Goal: Task Accomplishment & Management: Manage account settings

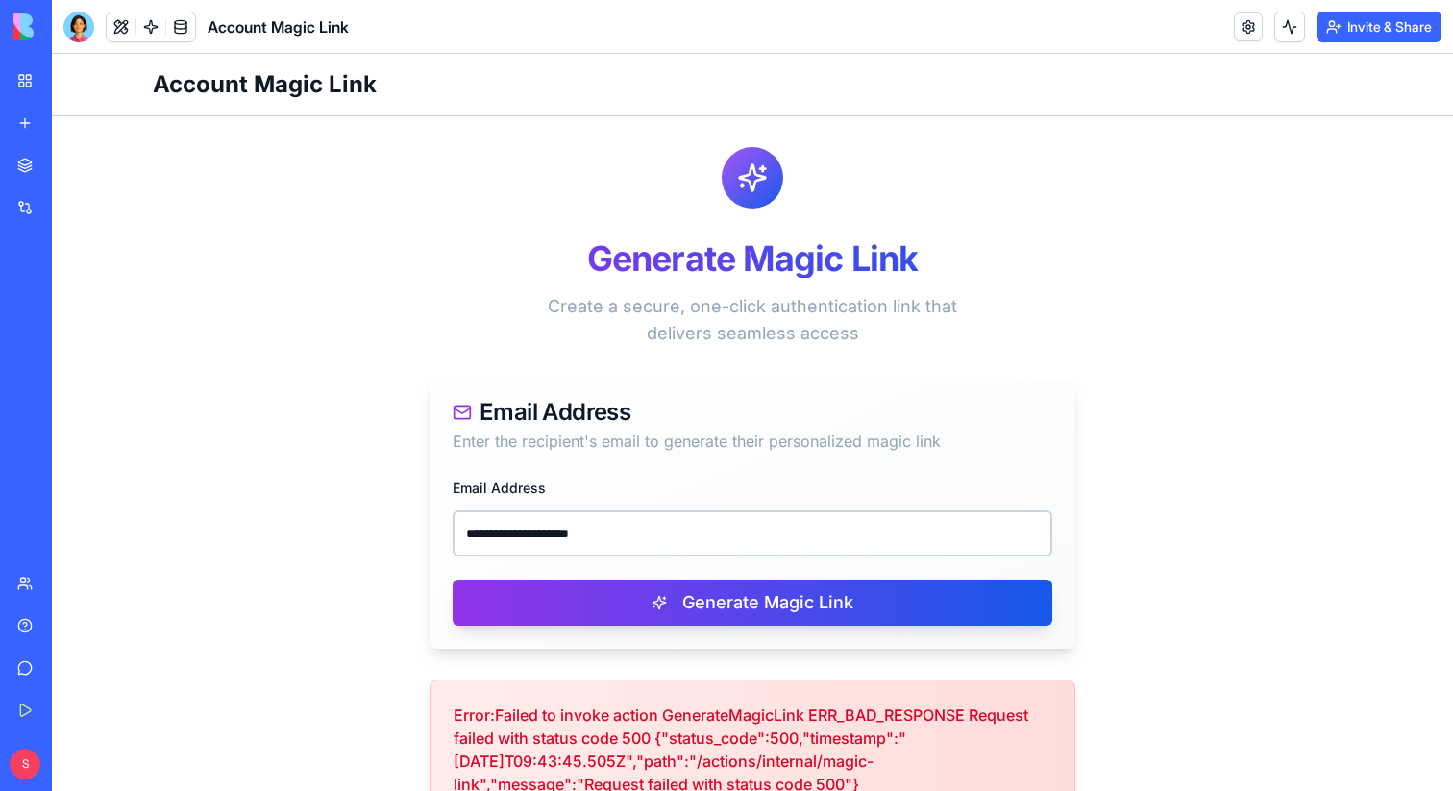
scroll to position [59, 0]
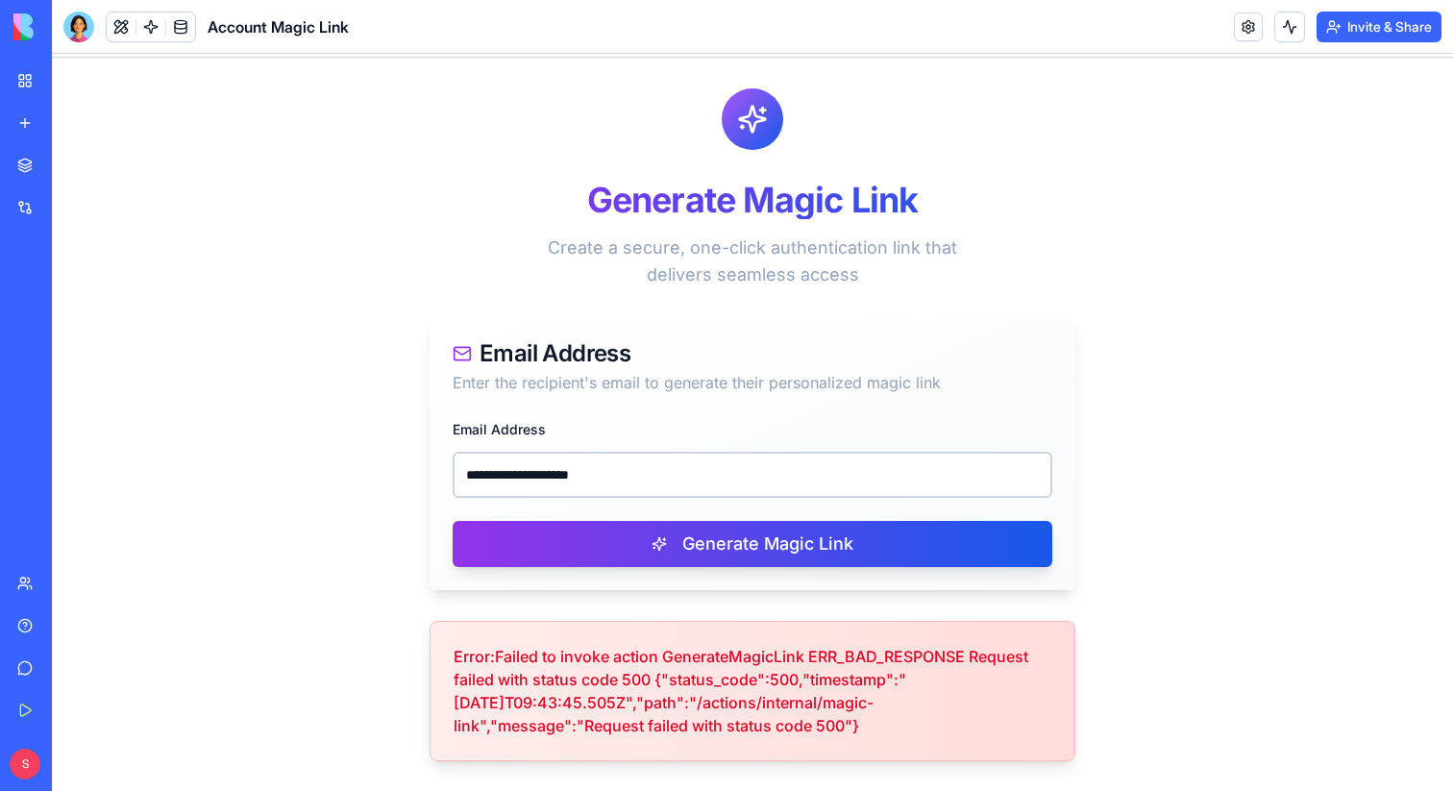
click at [49, 616] on div "Help" at bounding box center [58, 625] width 25 height 19
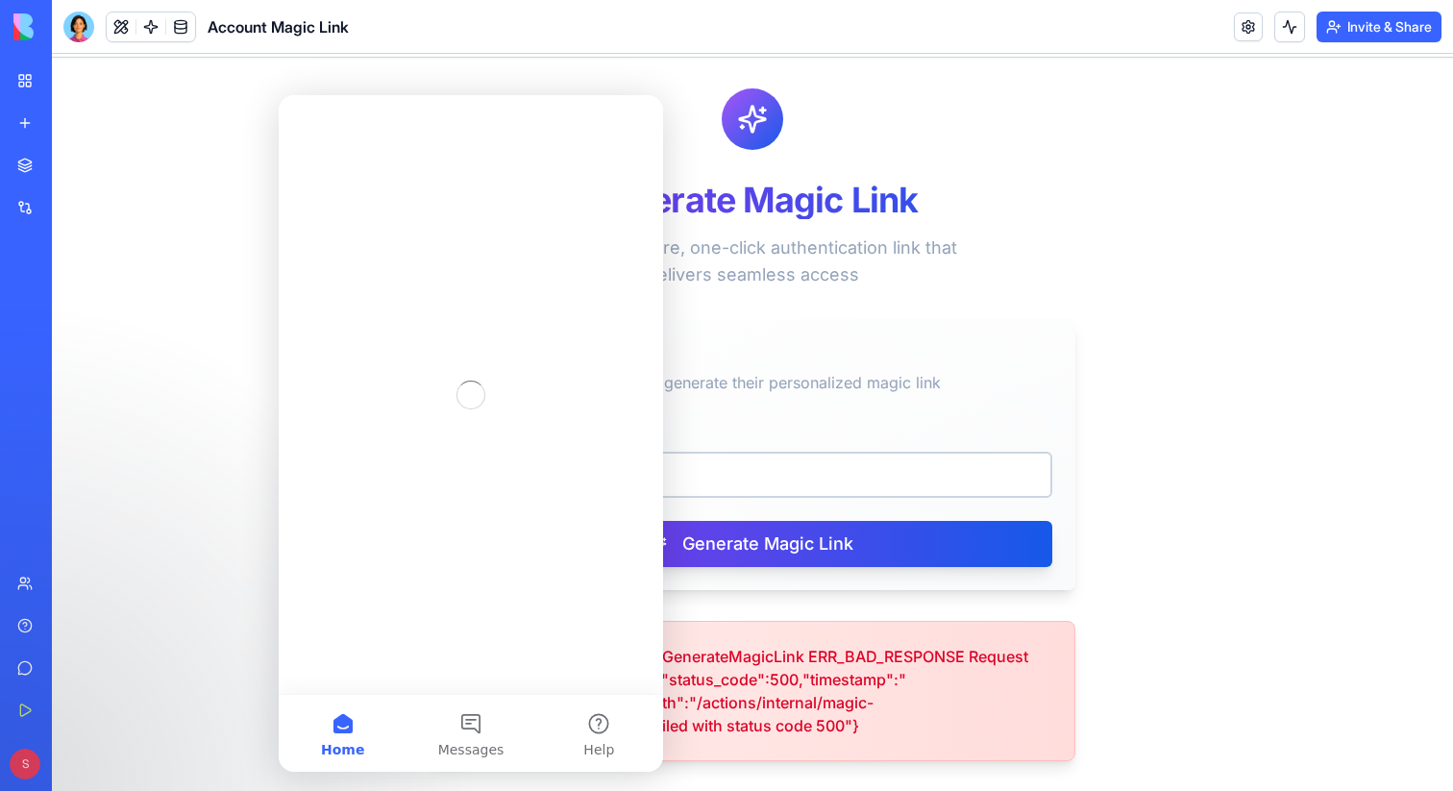
scroll to position [0, 0]
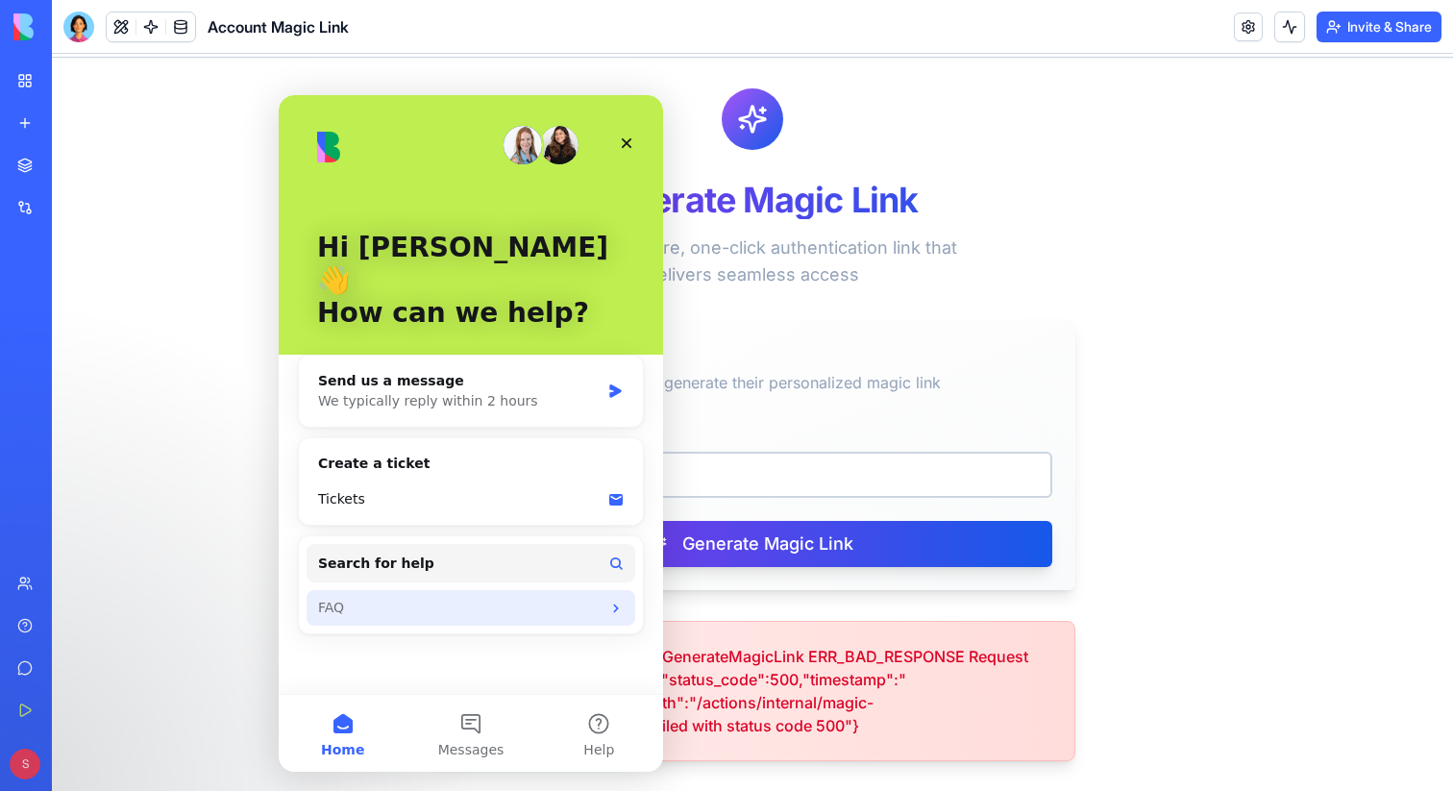
click at [420, 598] on div "FAQ" at bounding box center [459, 608] width 283 height 20
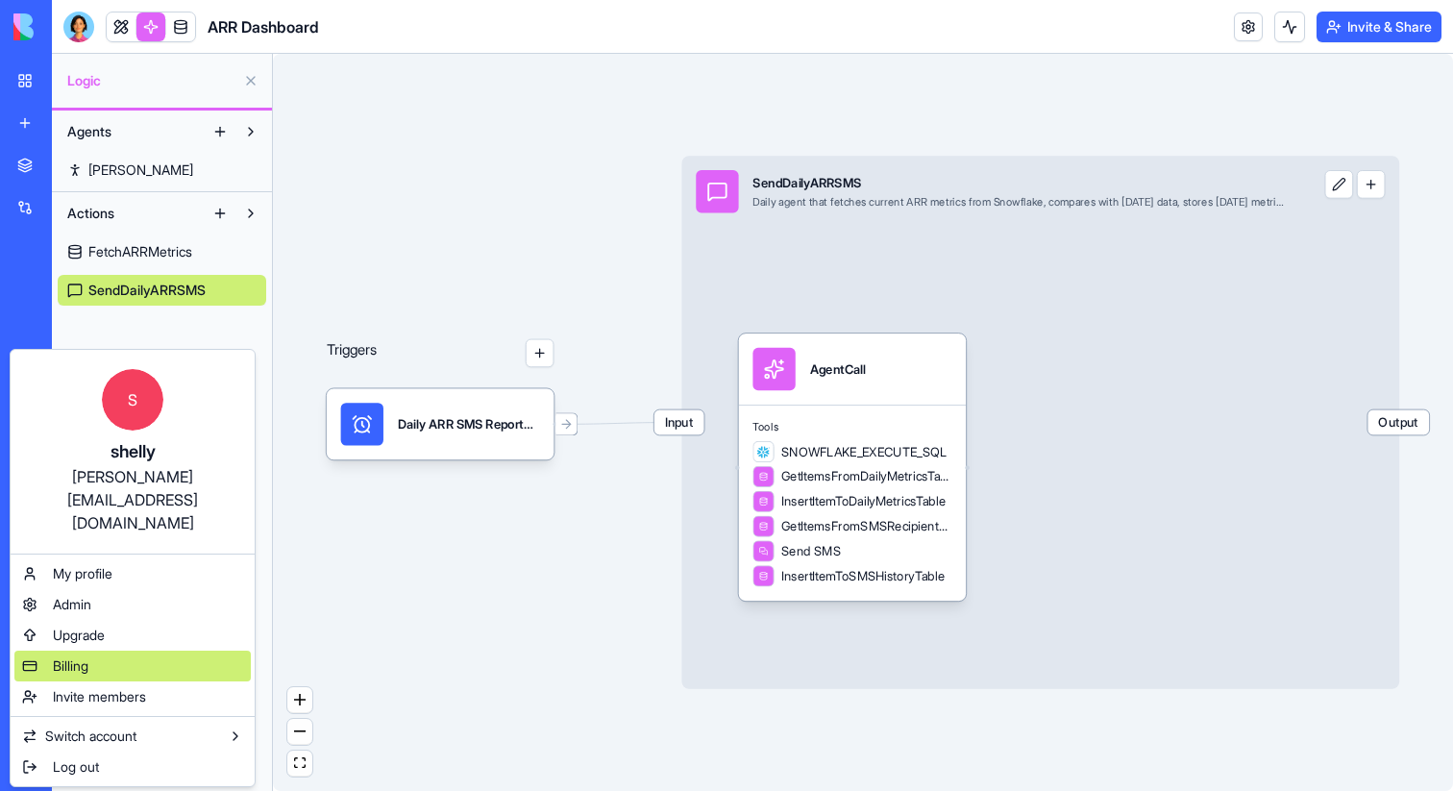
click at [67, 657] on span "Billing" at bounding box center [71, 666] width 36 height 19
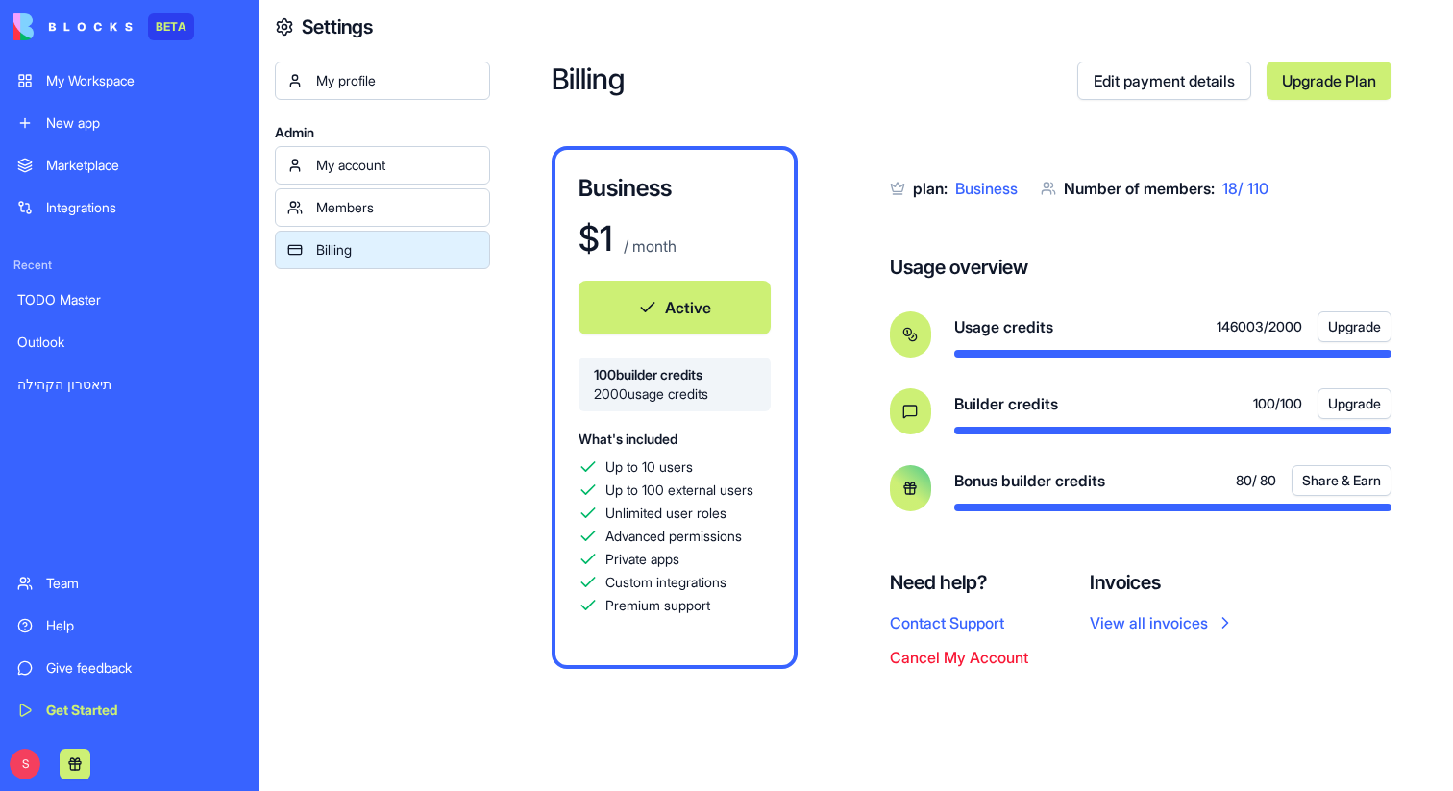
click at [1311, 79] on link "Upgrade Plan" at bounding box center [1329, 81] width 125 height 38
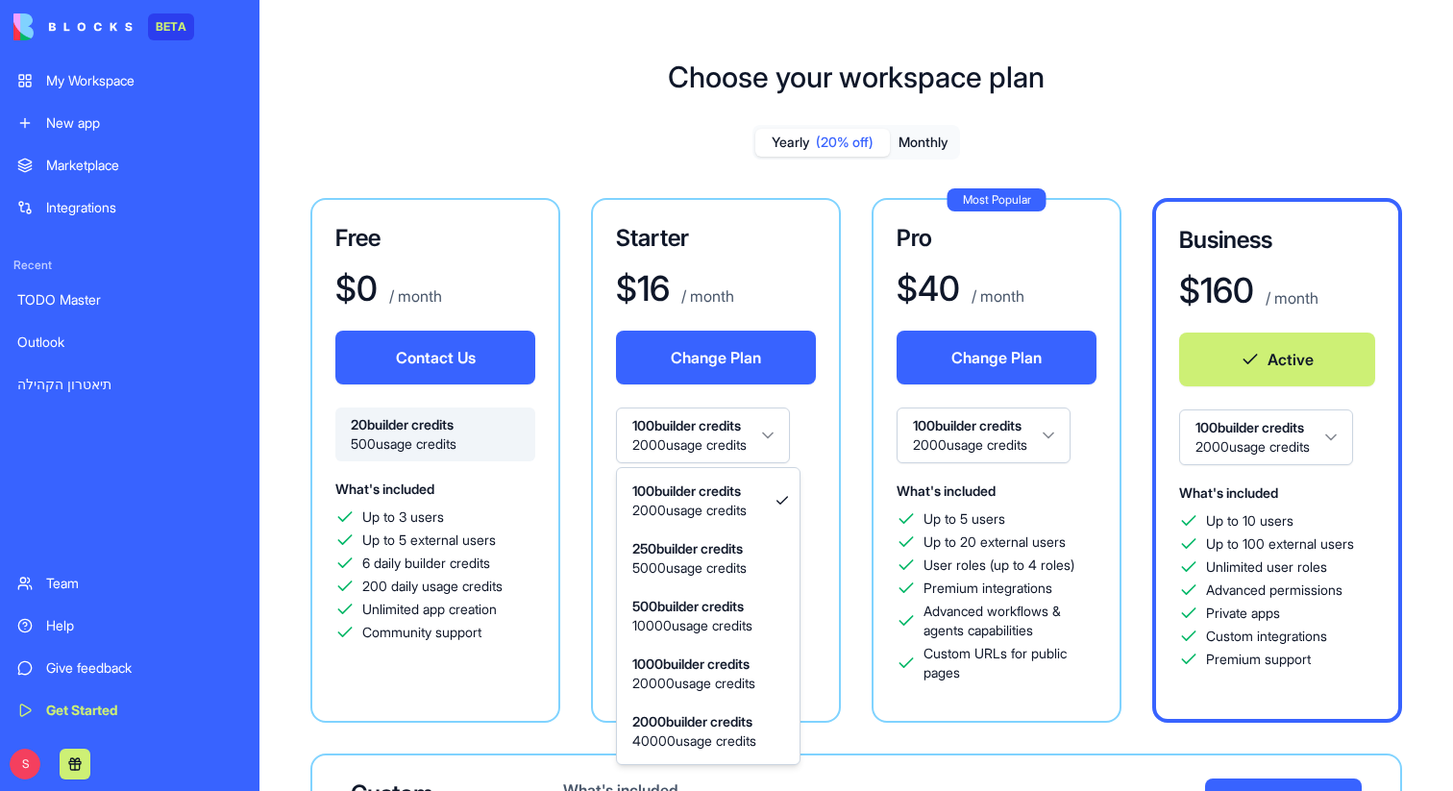
click at [780, 437] on html "BETA My Workspace New app Marketplace Integrations Recent TODO Master Outlook ת…" at bounding box center [726, 395] width 1453 height 791
click at [1055, 443] on html "BETA My Workspace New app Marketplace Integrations Recent TODO Master Outlook ת…" at bounding box center [726, 395] width 1453 height 791
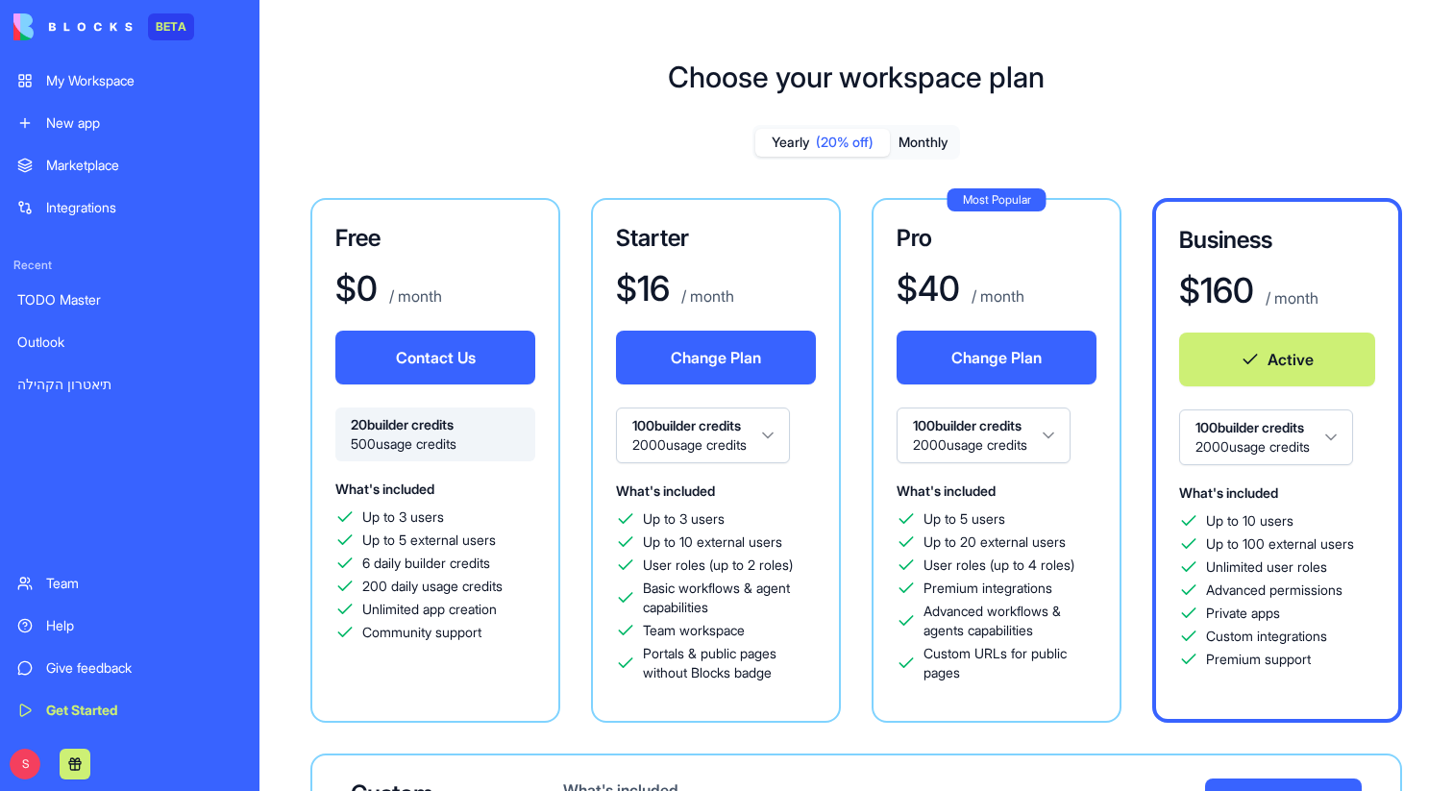
click at [1055, 443] on html "BETA My Workspace New app Marketplace Integrations Recent TODO Master Outlook ת…" at bounding box center [726, 395] width 1453 height 791
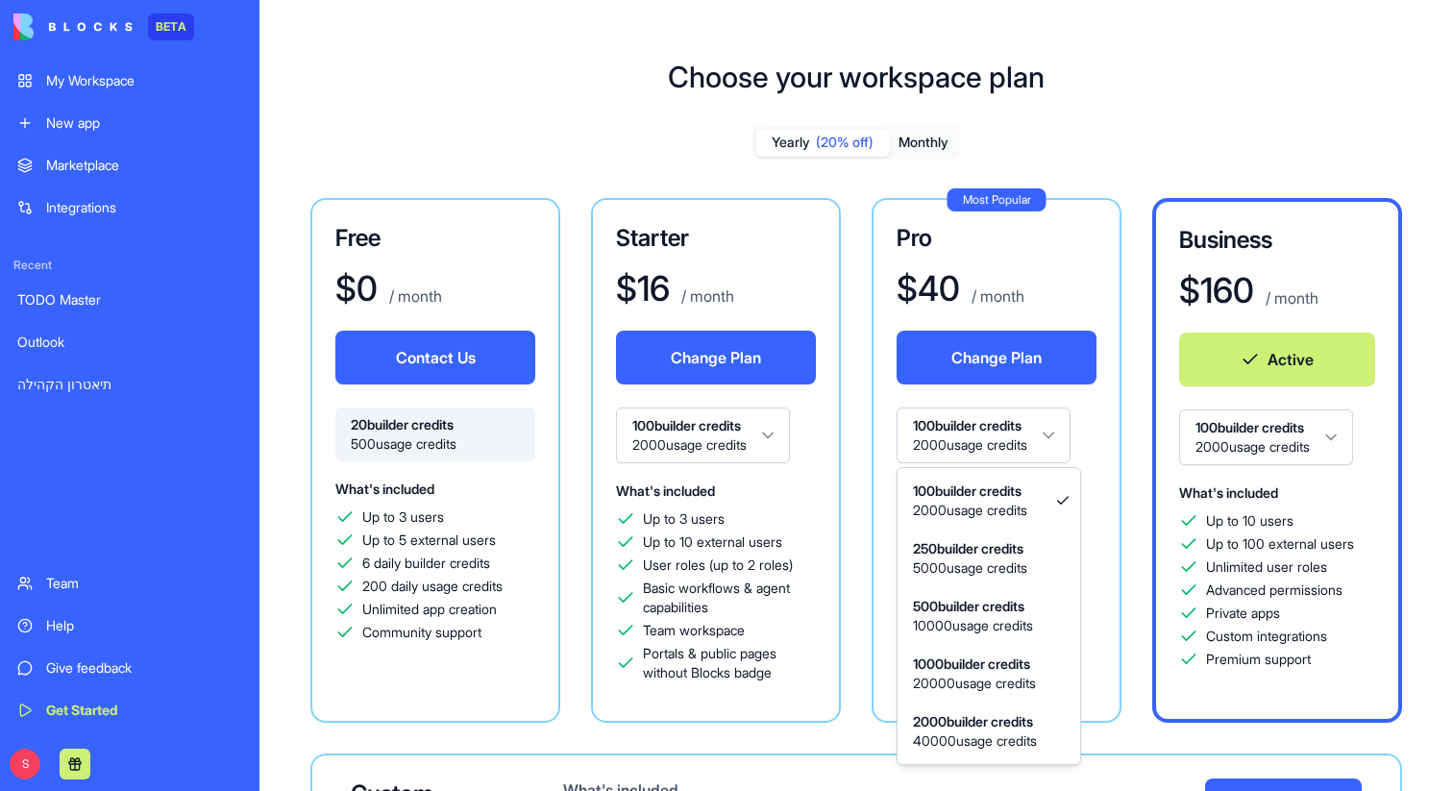
click at [1275, 451] on html "BETA My Workspace New app Marketplace Integrations Recent TODO Master Outlook ת…" at bounding box center [726, 395] width 1453 height 791
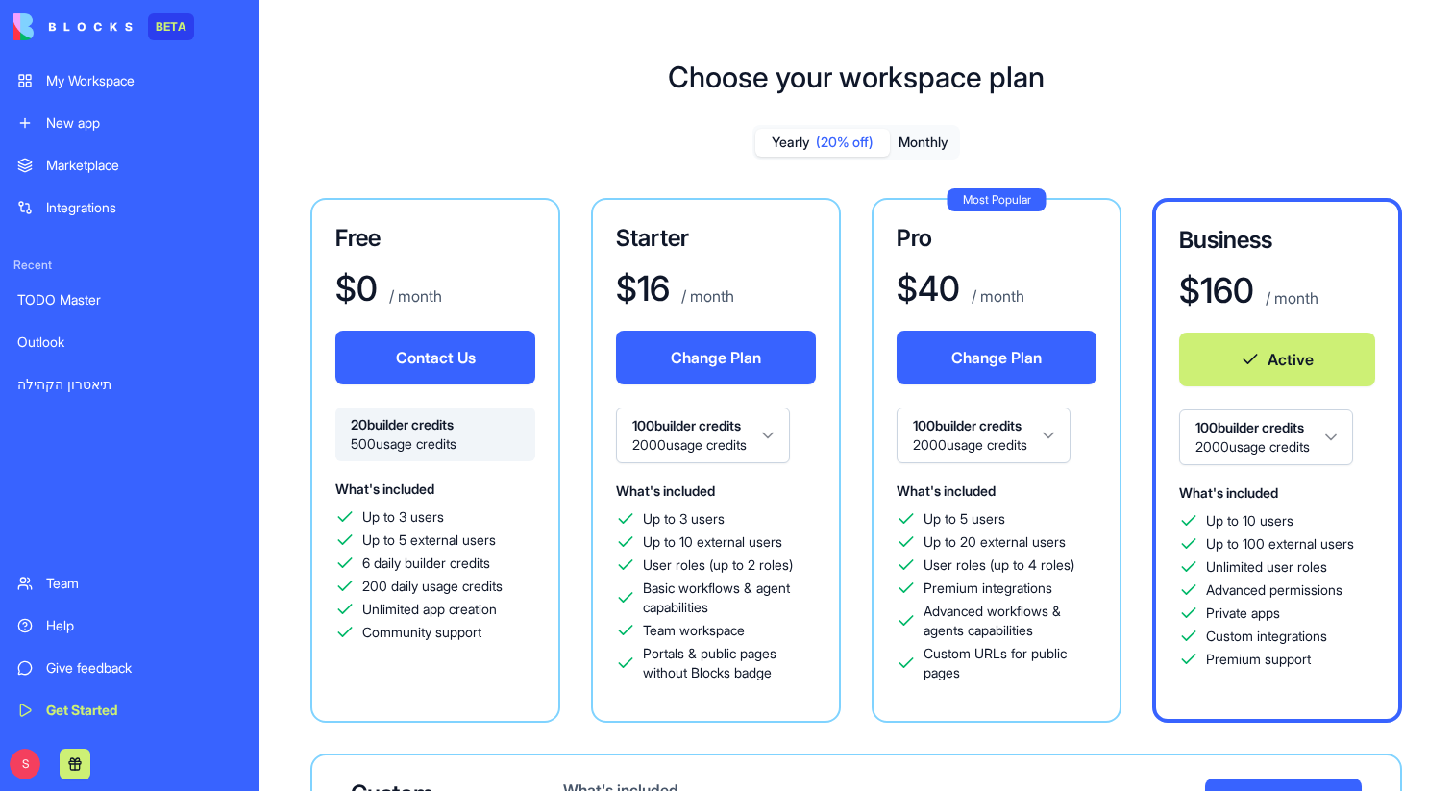
click at [1303, 435] on html "BETA My Workspace New app Marketplace Integrations Recent TODO Master Outlook ת…" at bounding box center [726, 395] width 1453 height 791
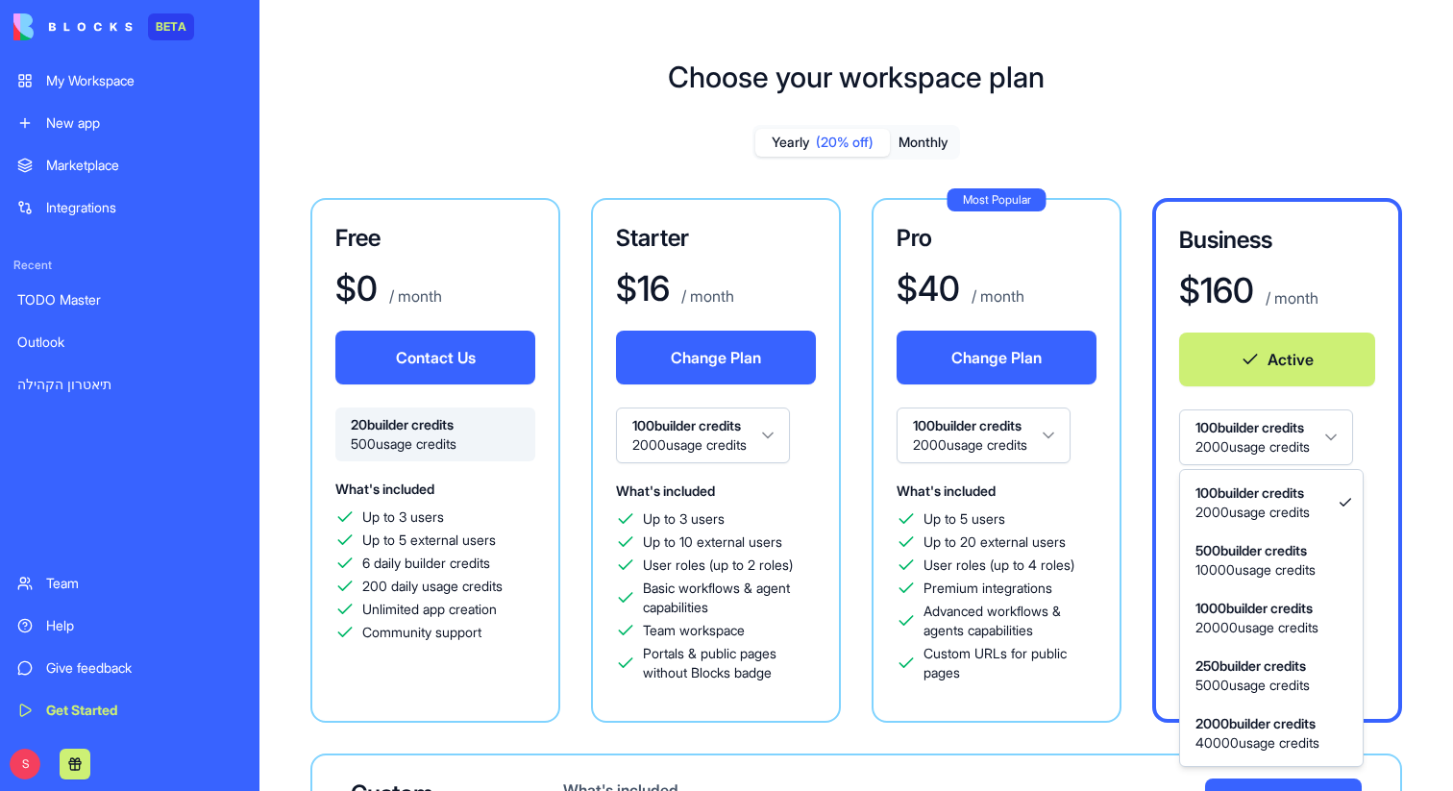
click at [1402, 507] on html "BETA My Workspace New app Marketplace Integrations Recent TODO Master Outlook ת…" at bounding box center [726, 395] width 1453 height 791
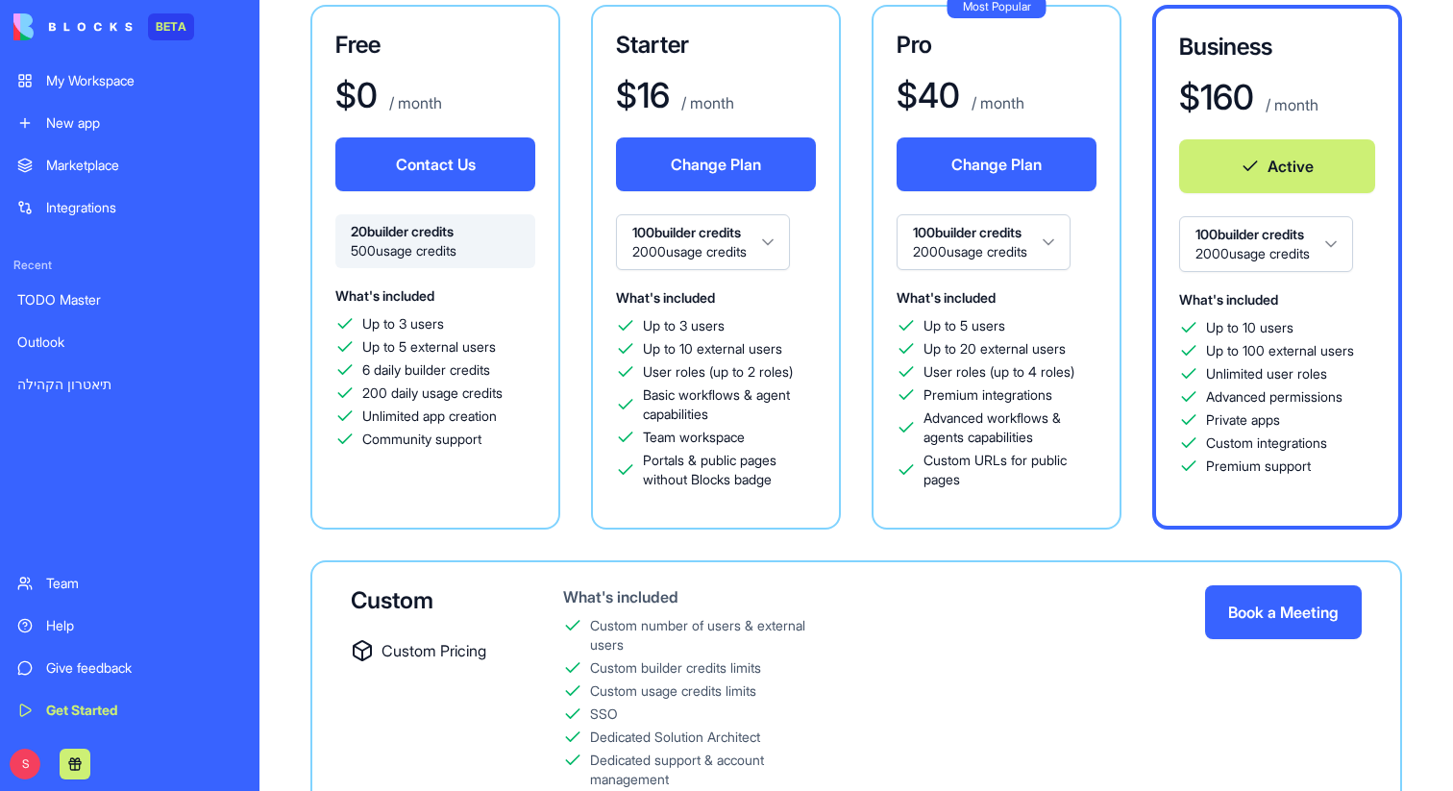
scroll to position [207, 0]
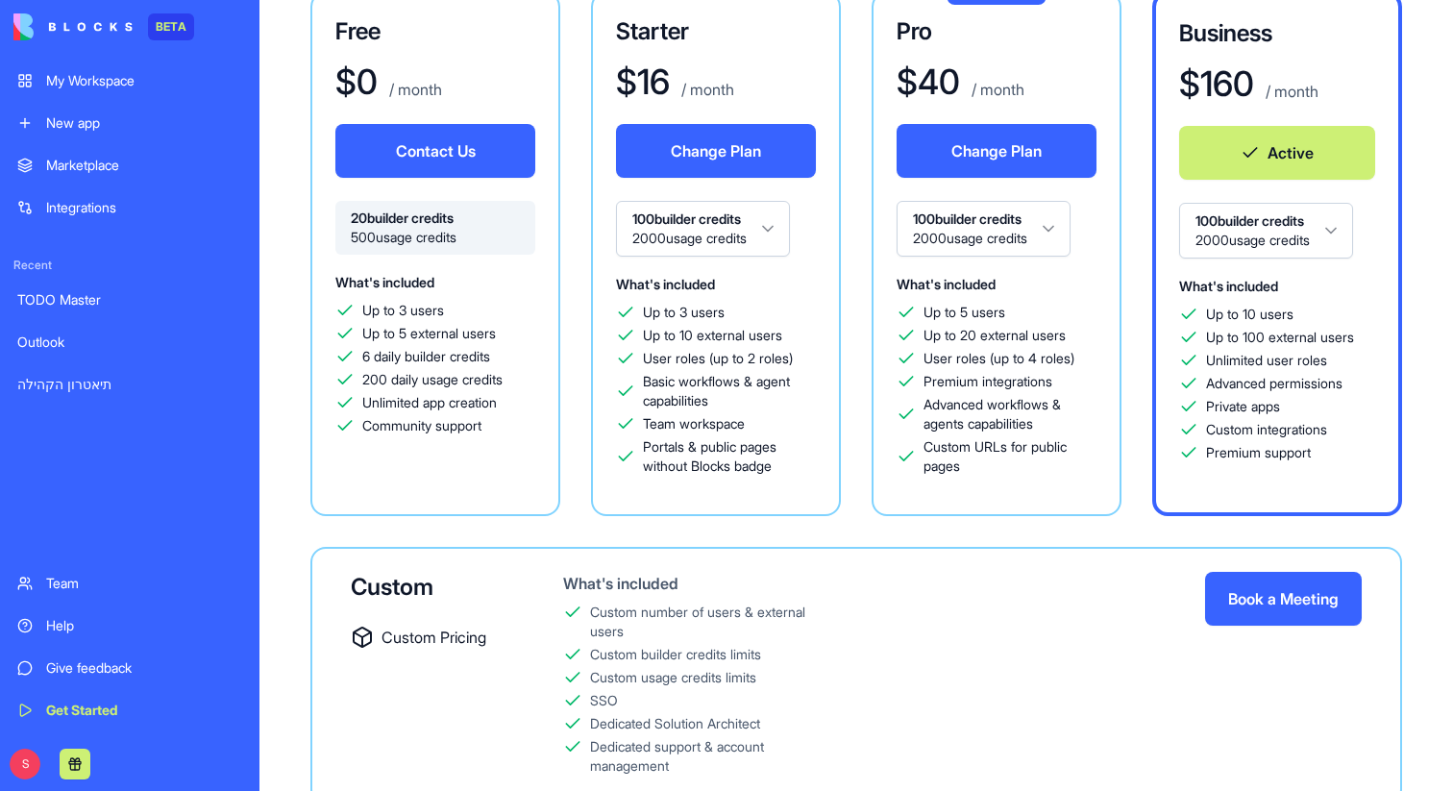
click at [1309, 246] on html "BETA My Workspace New app Marketplace Integrations Recent TODO Master Outlook ת…" at bounding box center [726, 395] width 1453 height 791
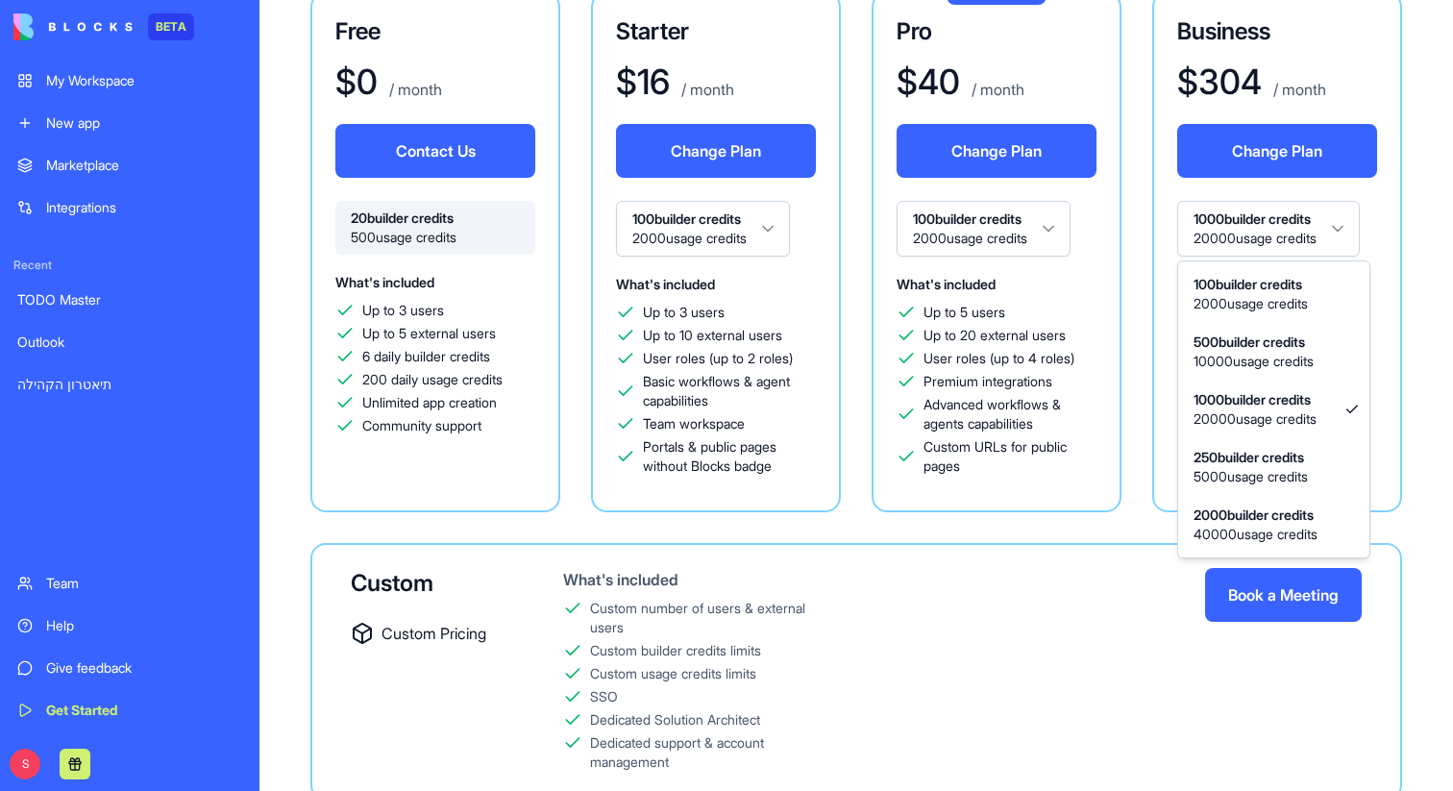
click at [1318, 233] on html "BETA My Workspace New app Marketplace Integrations Recent TODO Master Outlook ת…" at bounding box center [726, 395] width 1453 height 791
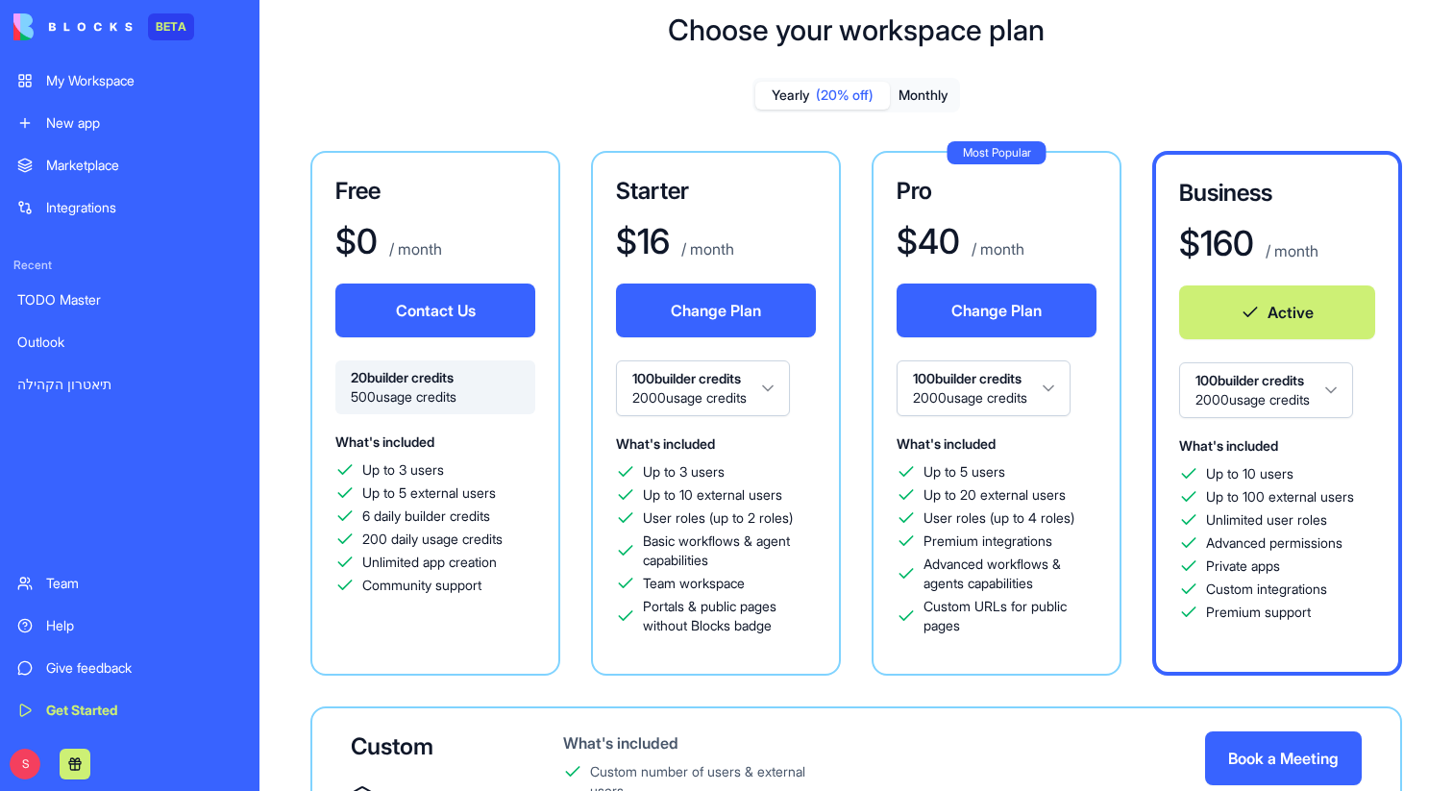
scroll to position [45, 0]
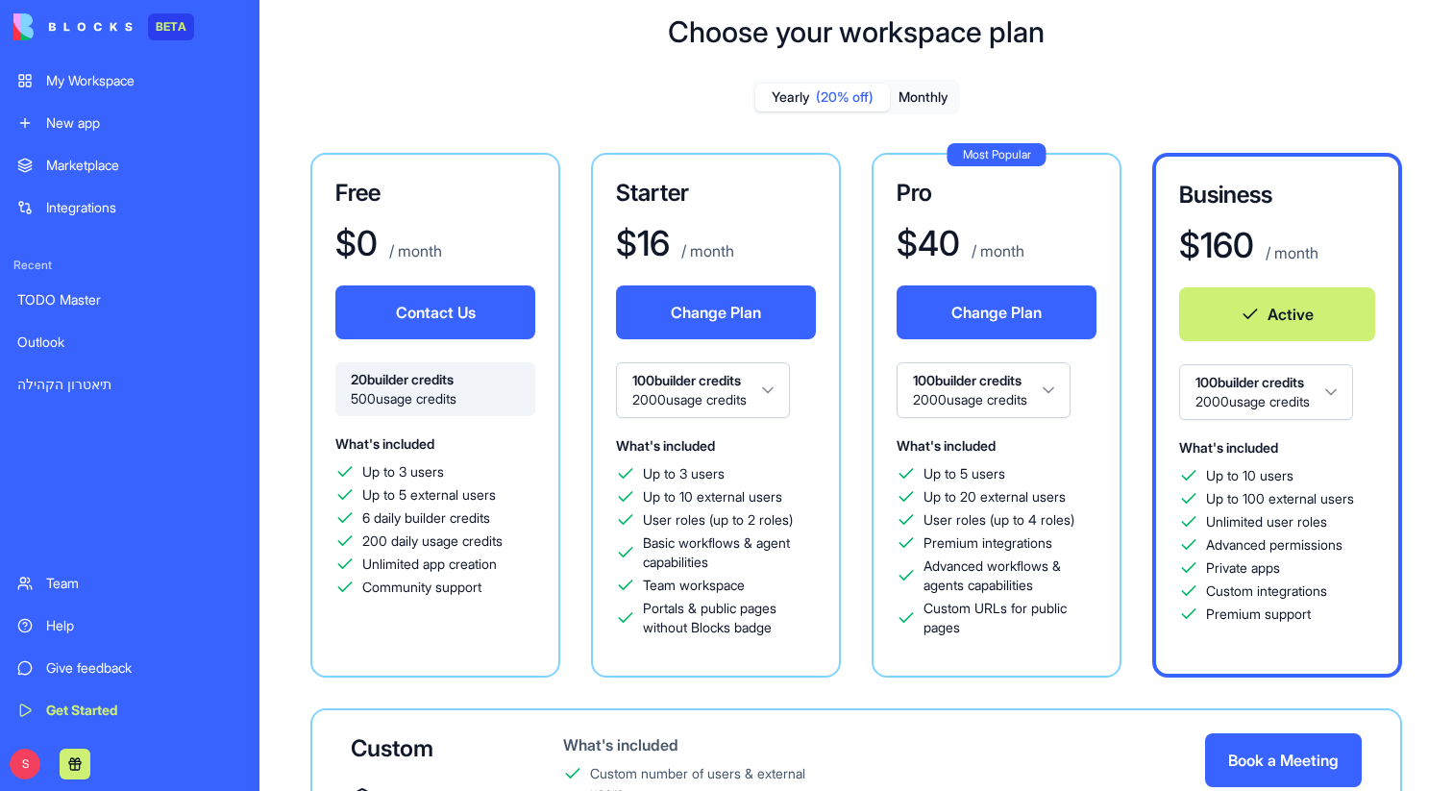
click at [1322, 373] on html "BETA My Workspace New app Marketplace Integrations Recent TODO Master Outlook ת…" at bounding box center [726, 395] width 1453 height 791
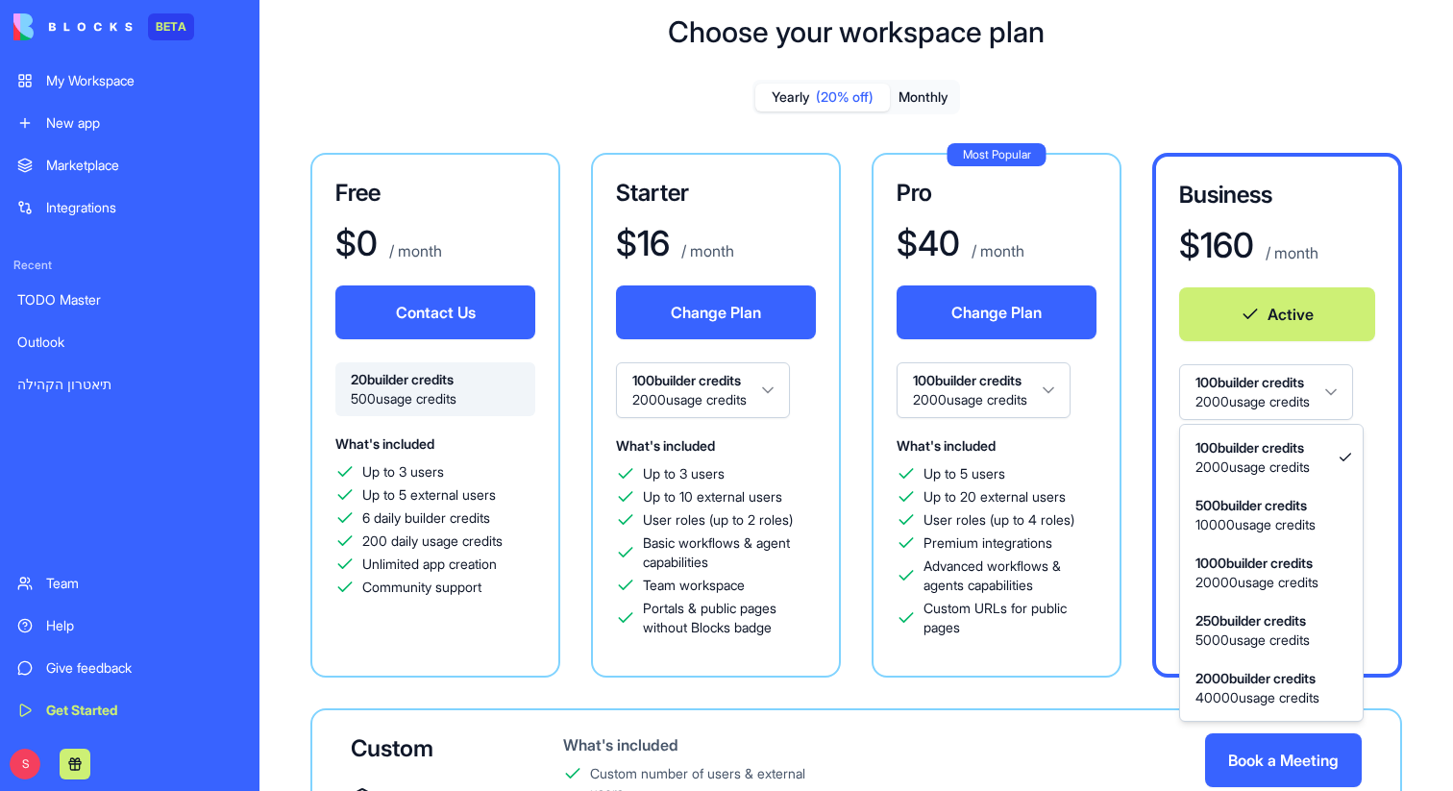
click at [15, 768] on html "BETA My Workspace New app Marketplace Integrations Recent TODO Master Outlook ת…" at bounding box center [726, 395] width 1453 height 791
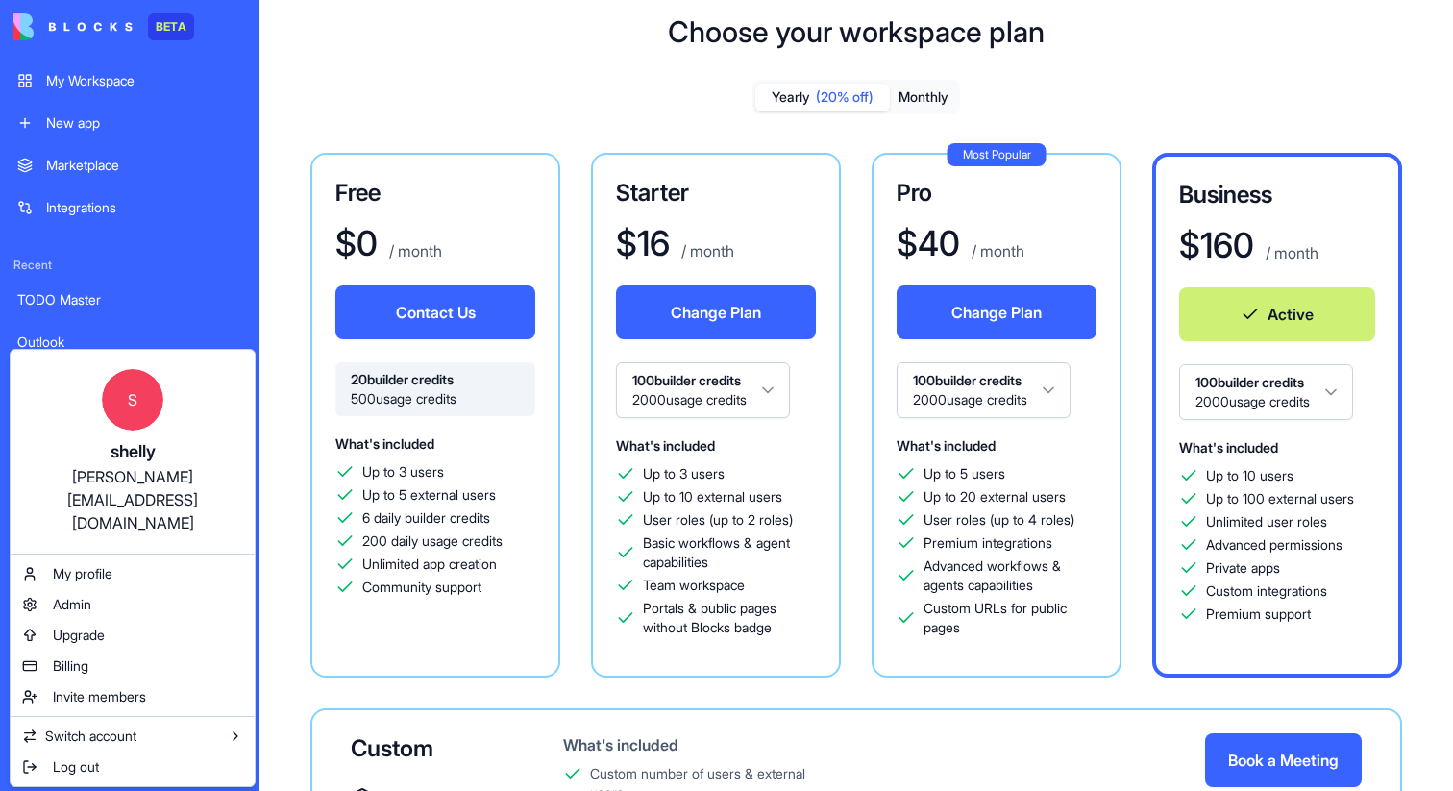
click at [1348, 382] on html "BETA My Workspace New app Marketplace Integrations Recent TODO Master Outlook ת…" at bounding box center [726, 395] width 1453 height 791
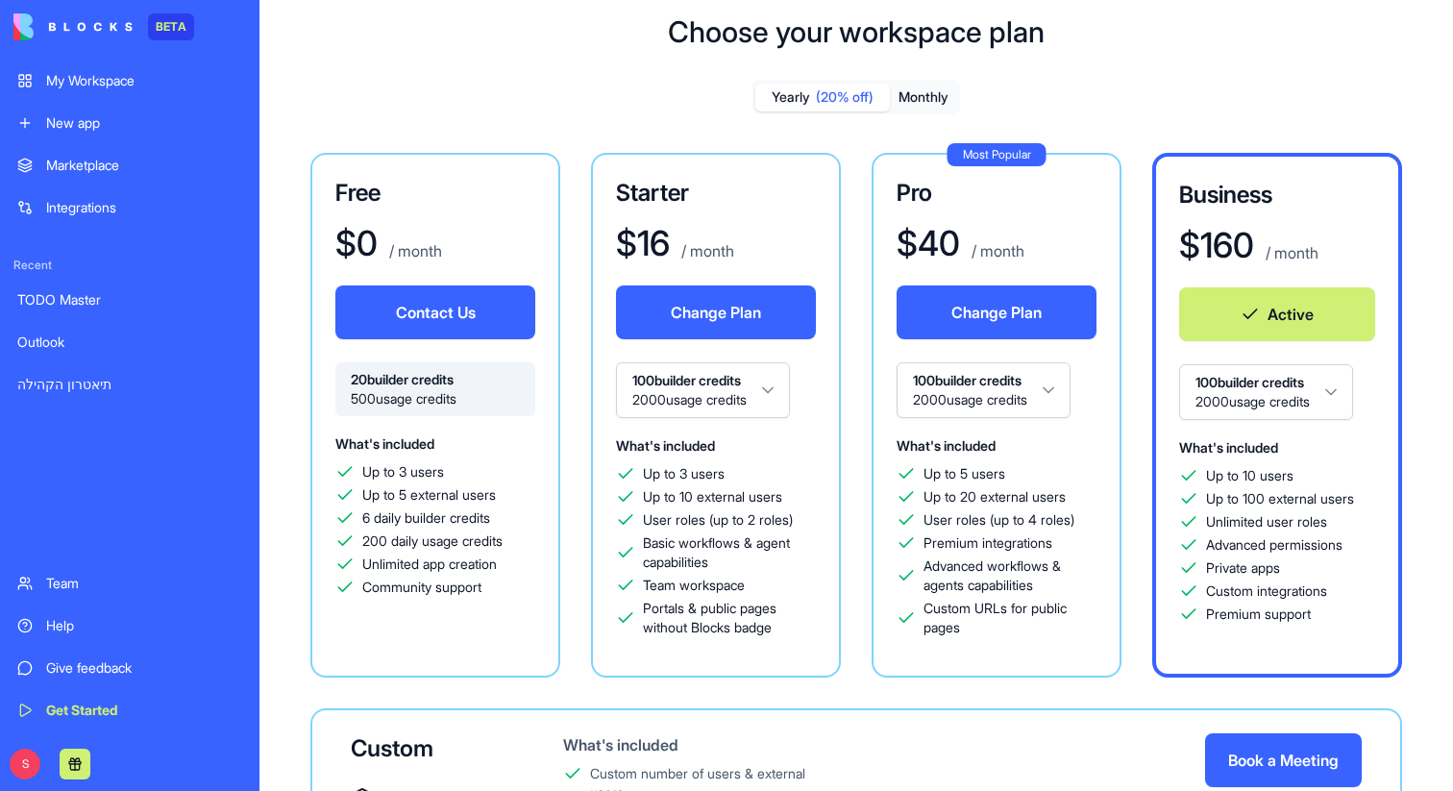
click at [1345, 385] on html "BETA My Workspace New app Marketplace Integrations Recent TODO Master Outlook ת…" at bounding box center [726, 395] width 1453 height 791
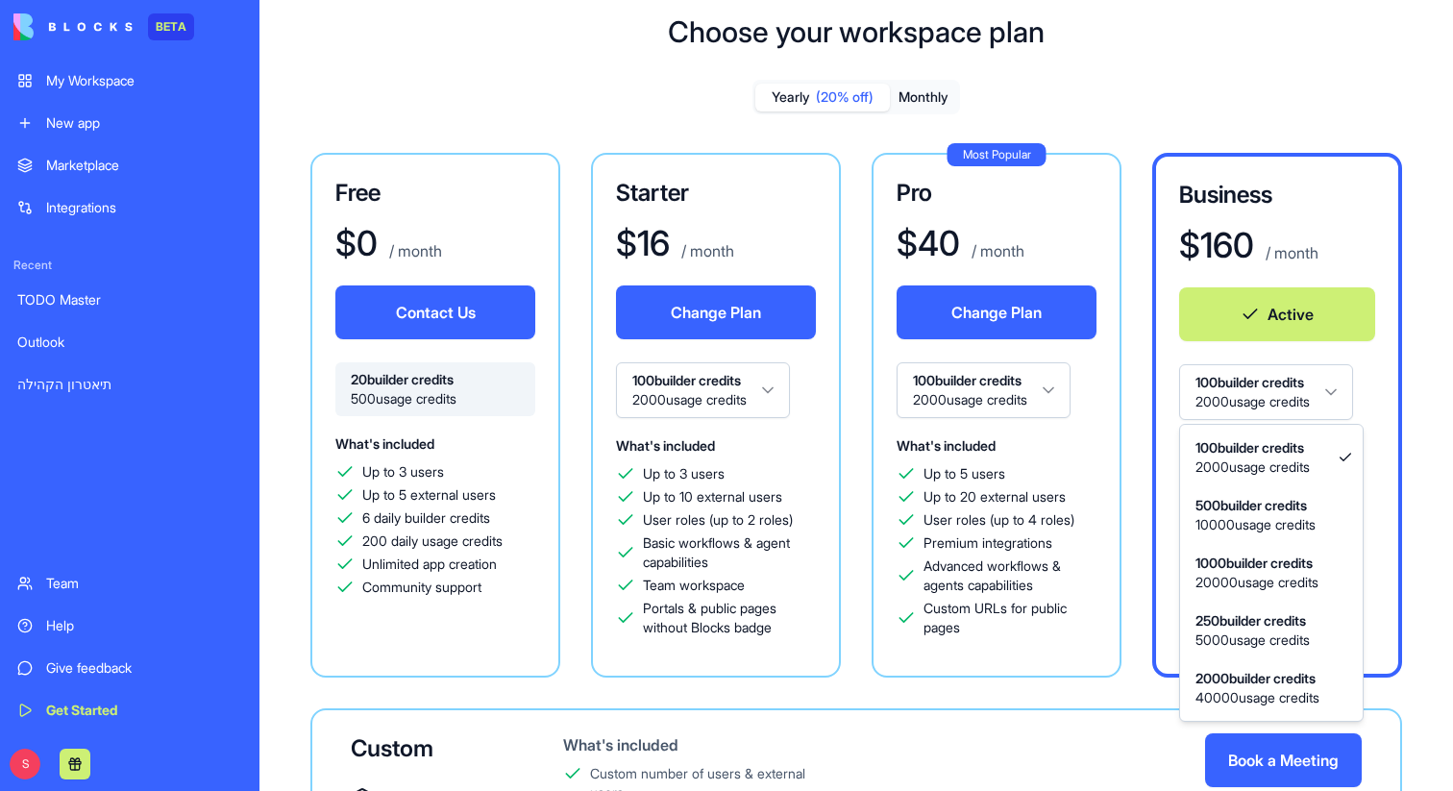
click at [17, 776] on html "BETA My Workspace New app Marketplace Integrations Recent TODO Master Outlook ת…" at bounding box center [726, 395] width 1453 height 791
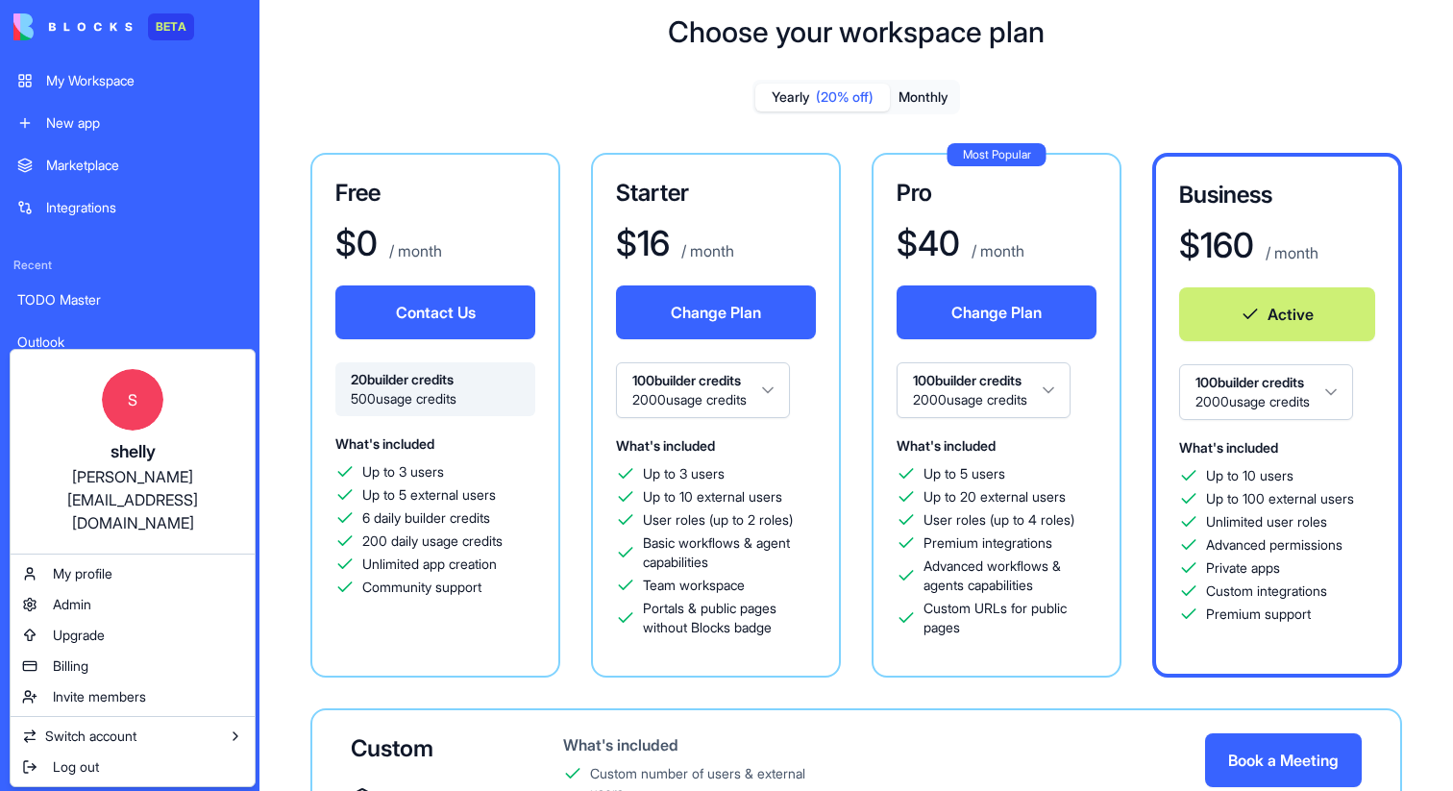
click at [275, 189] on html "BETA My Workspace New app Marketplace Integrations Recent TODO Master Outlook ת…" at bounding box center [726, 395] width 1453 height 791
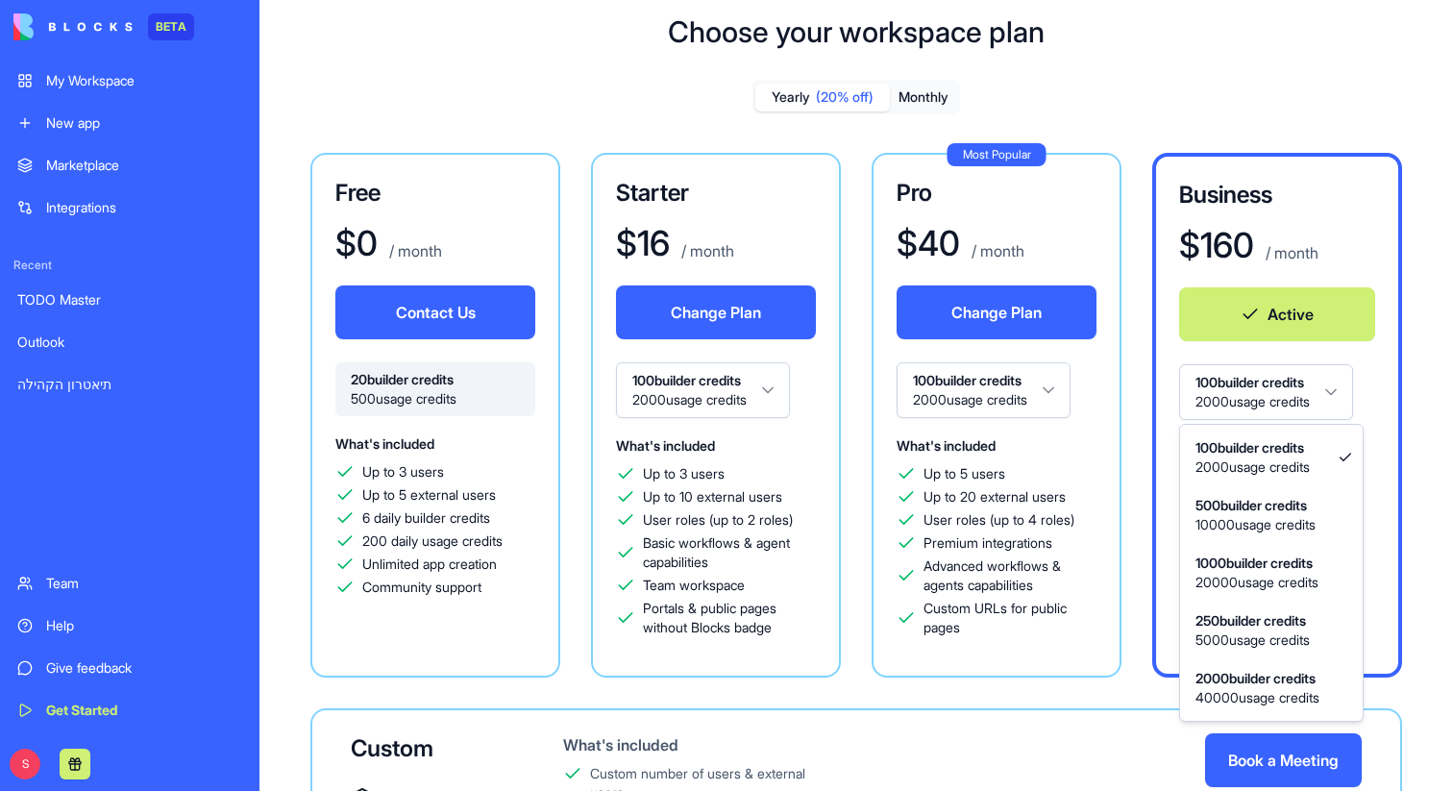
click at [1348, 392] on html "BETA My Workspace New app Marketplace Integrations Recent TODO Master Outlook ת…" at bounding box center [726, 395] width 1453 height 791
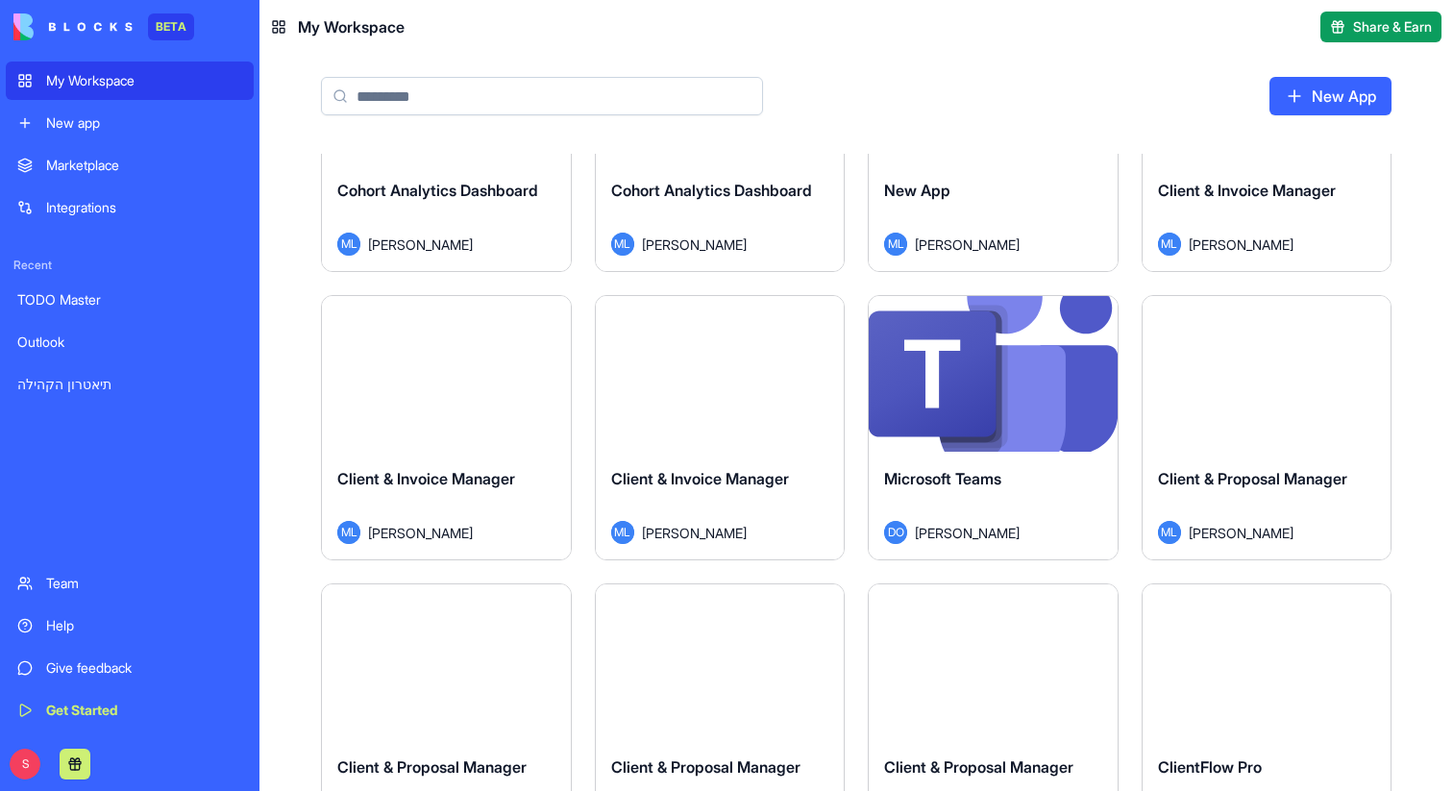
scroll to position [4227, 0]
